Goal: Transaction & Acquisition: Purchase product/service

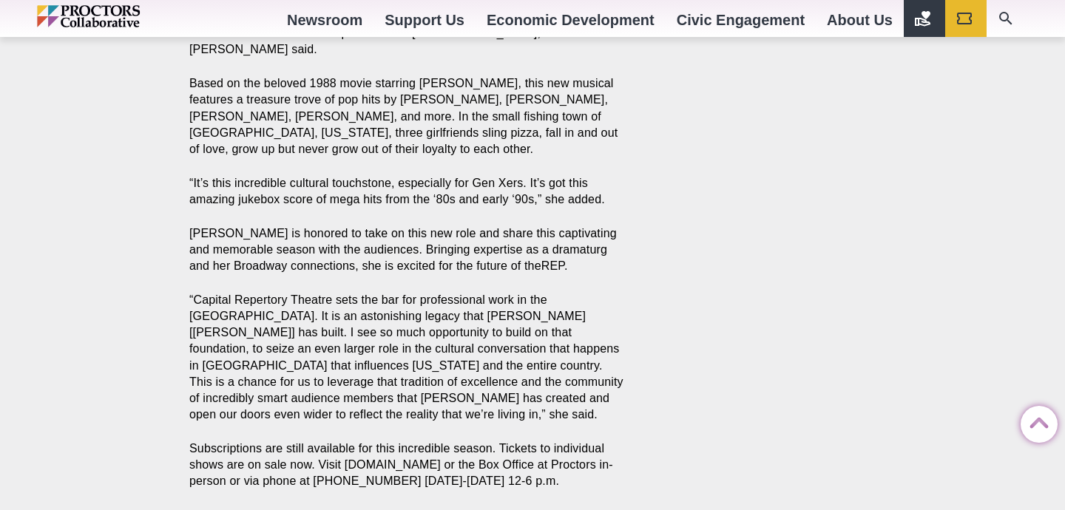
scroll to position [2328, 0]
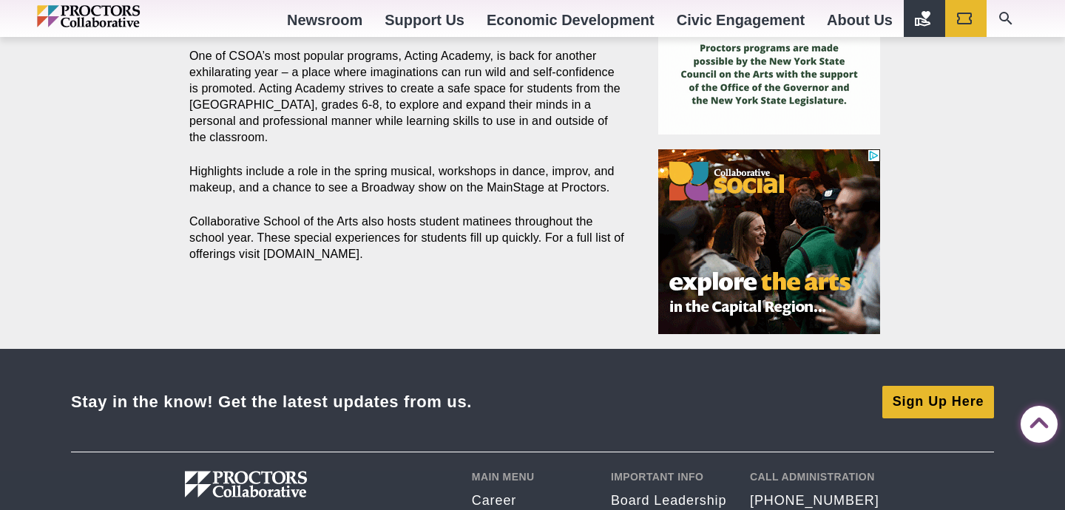
scroll to position [1626, 0]
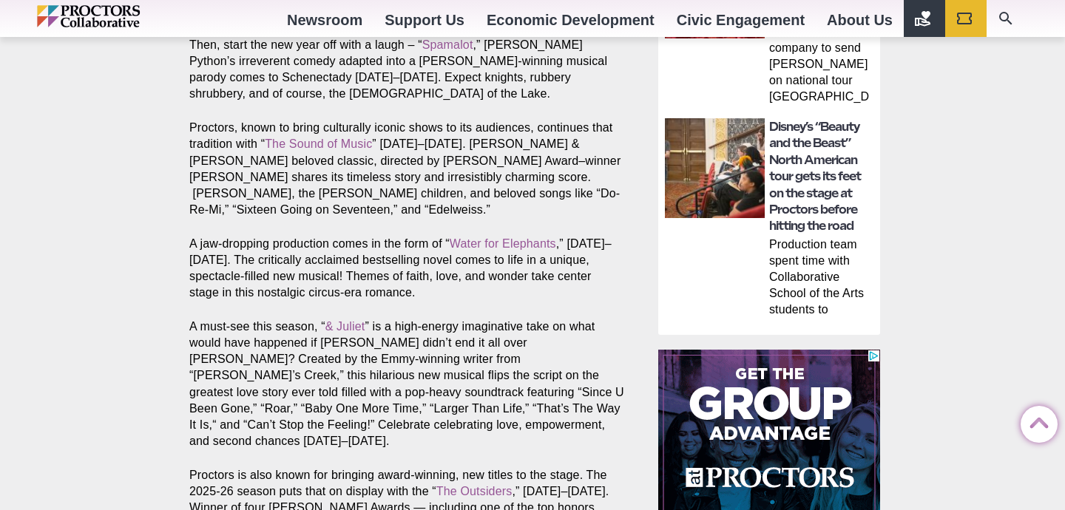
scroll to position [1028, 0]
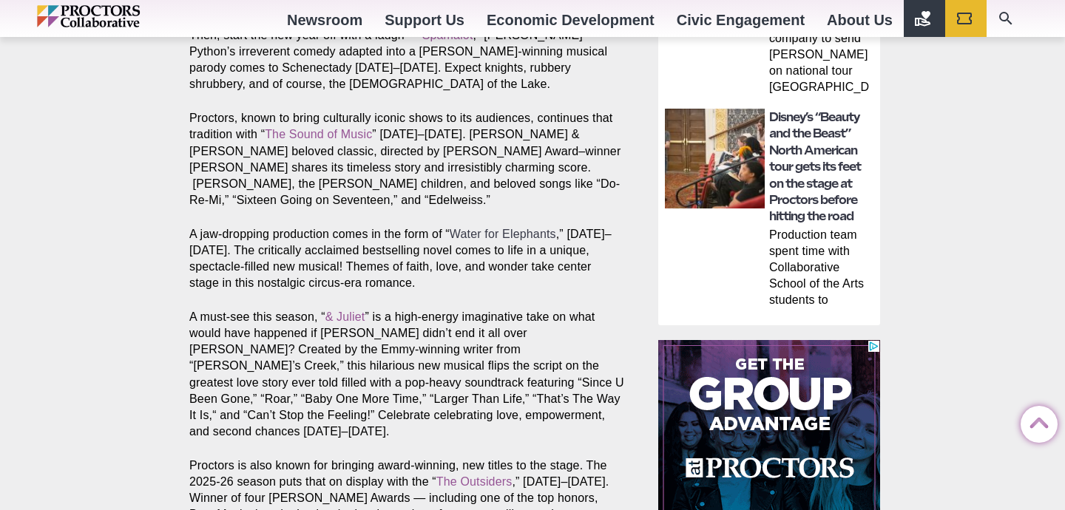
click at [528, 237] on link "Water for Elephants" at bounding box center [503, 234] width 106 height 13
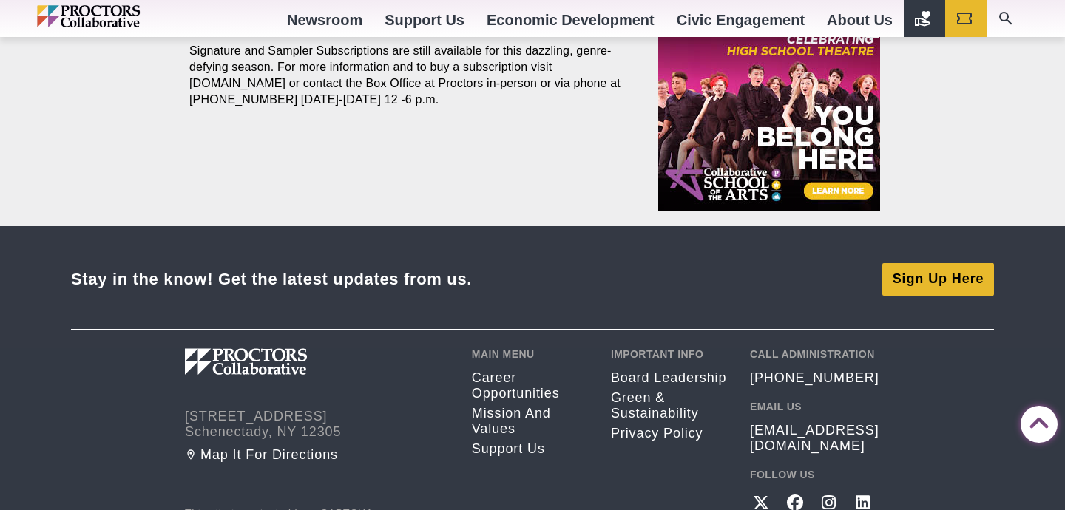
scroll to position [1839, 0]
